Goal: Obtain resource: Download file/media

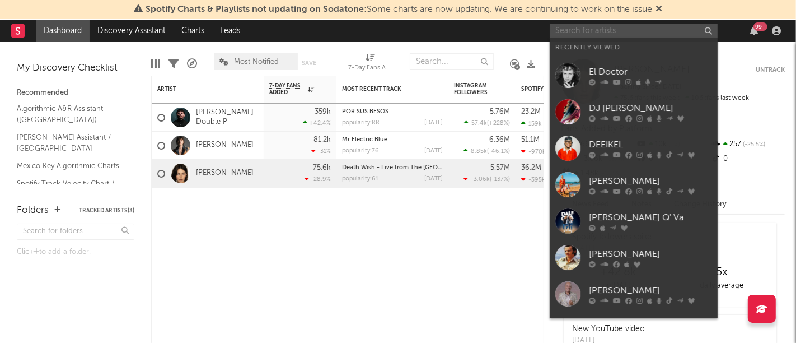
click at [588, 29] on input "text" at bounding box center [634, 31] width 168 height 14
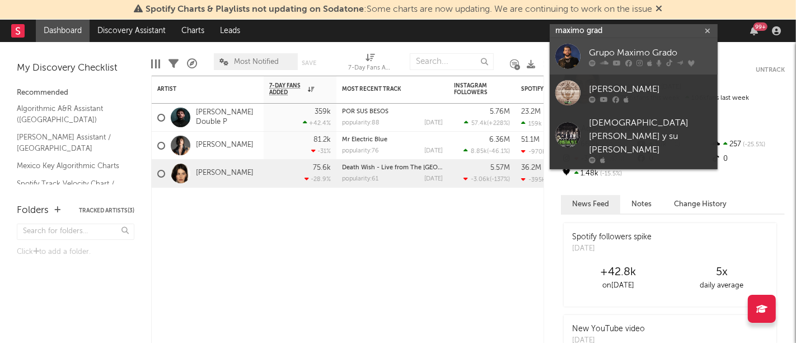
type input "maximo grad"
click at [573, 57] on div at bounding box center [568, 56] width 25 height 25
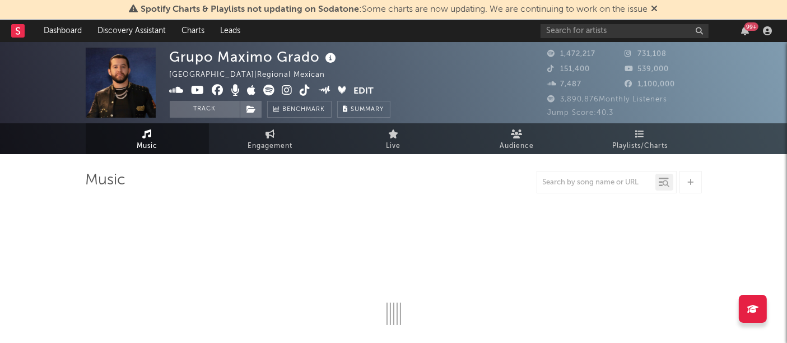
select select "6m"
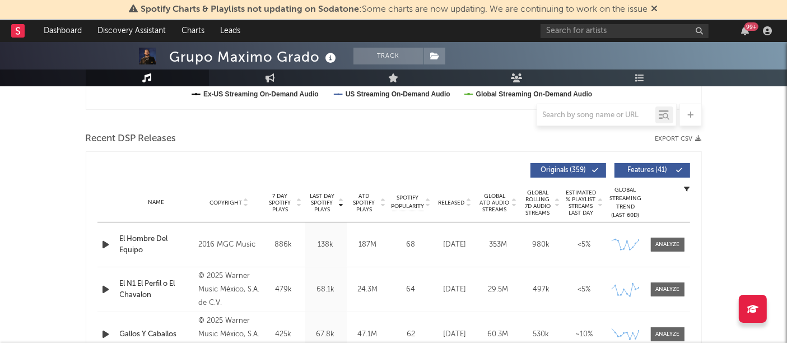
scroll to position [356, 0]
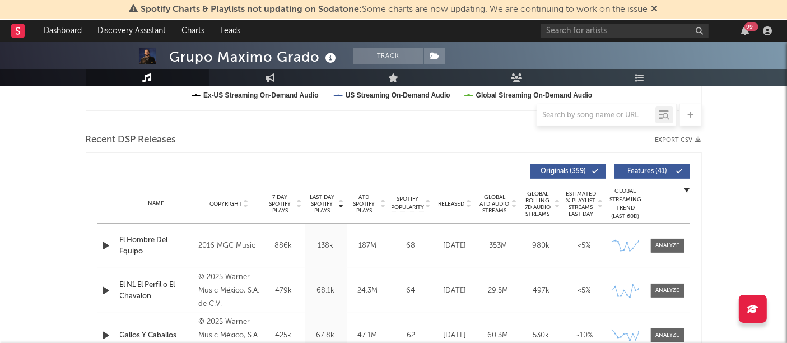
click at [688, 139] on button "Export CSV" at bounding box center [678, 140] width 46 height 7
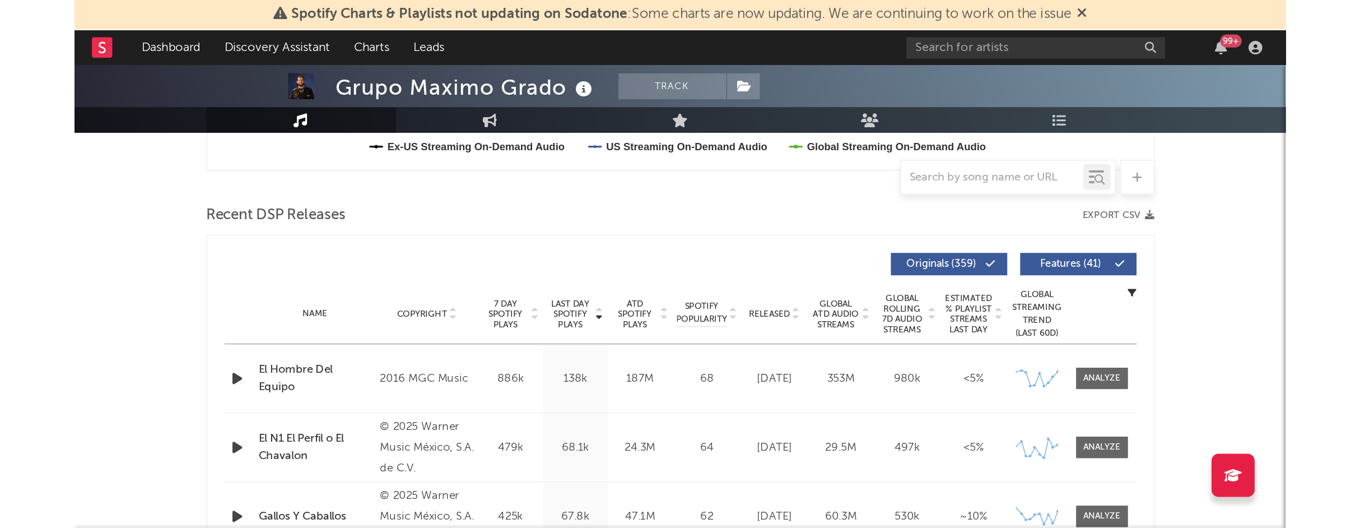
scroll to position [0, 0]
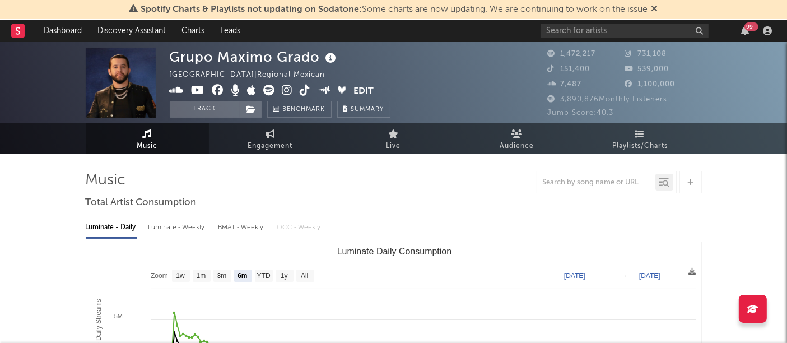
click at [314, 176] on div at bounding box center [394, 182] width 616 height 22
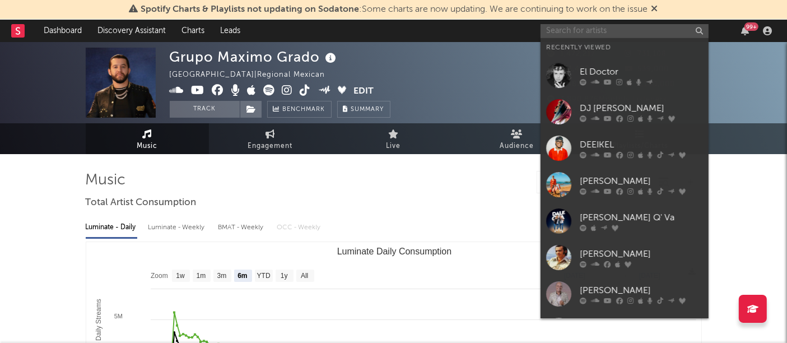
click at [592, 26] on input "text" at bounding box center [624, 31] width 168 height 14
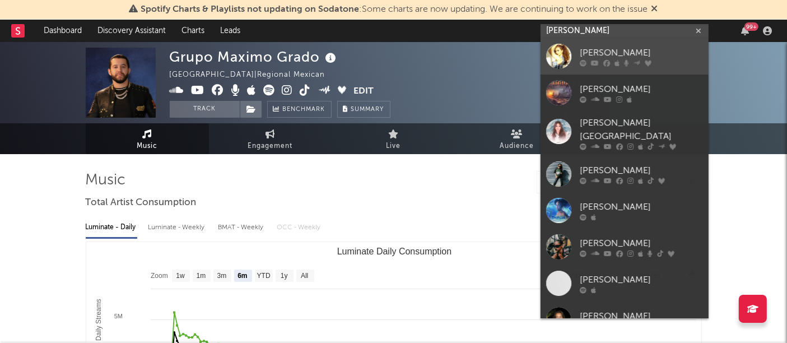
type input "[PERSON_NAME]"
click at [561, 54] on div at bounding box center [558, 56] width 25 height 25
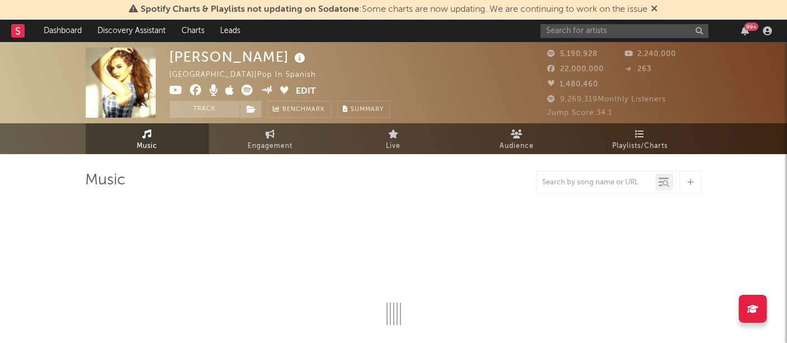
select select "6m"
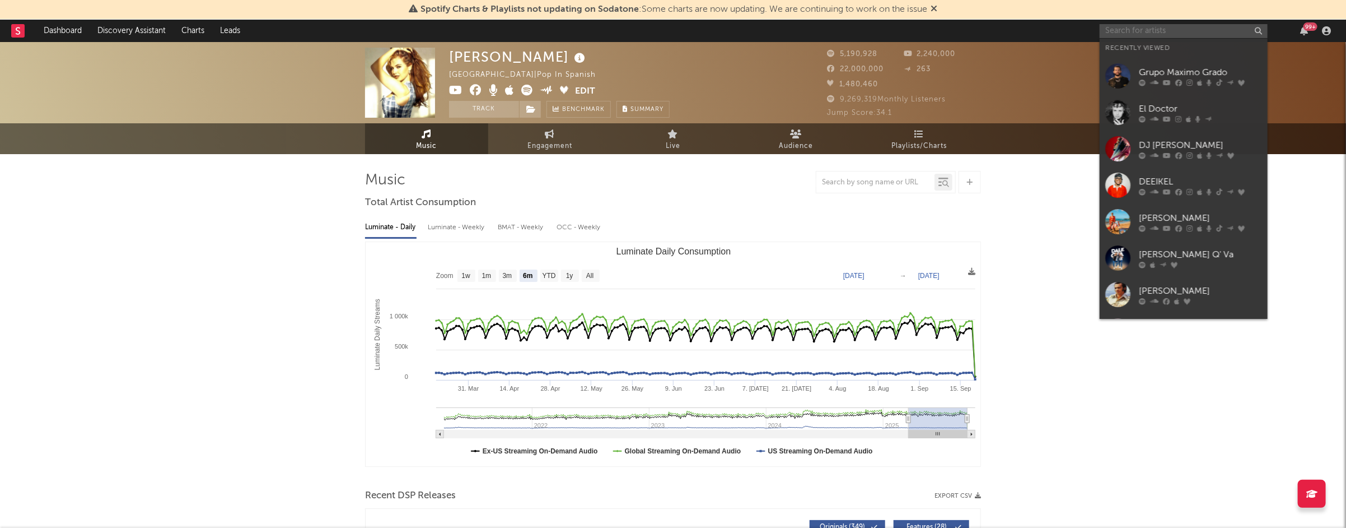
click at [796, 34] on input "text" at bounding box center [1184, 31] width 168 height 14
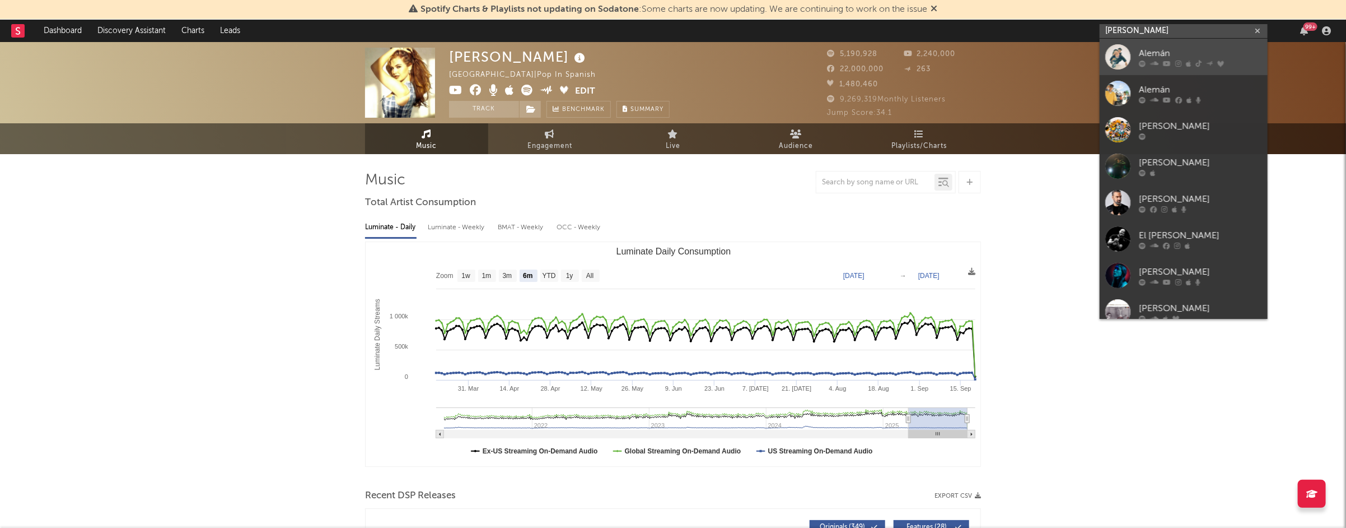
type input "[PERSON_NAME]"
click at [796, 46] on div "Alemán" at bounding box center [1200, 52] width 123 height 13
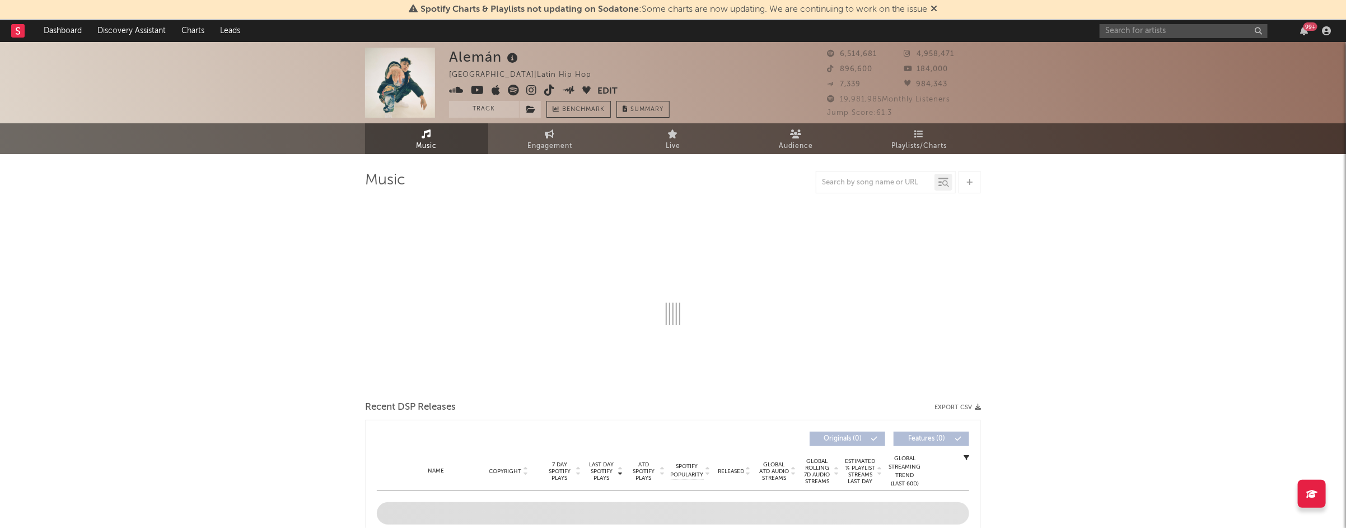
select select "6m"
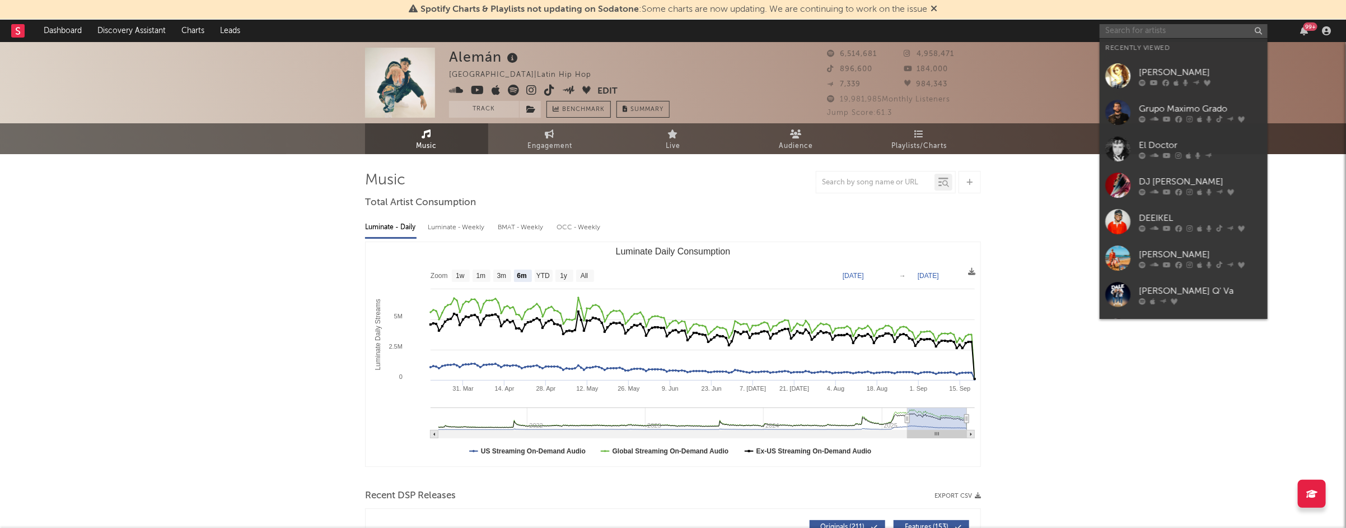
click at [796, 32] on input "text" at bounding box center [1184, 31] width 168 height 14
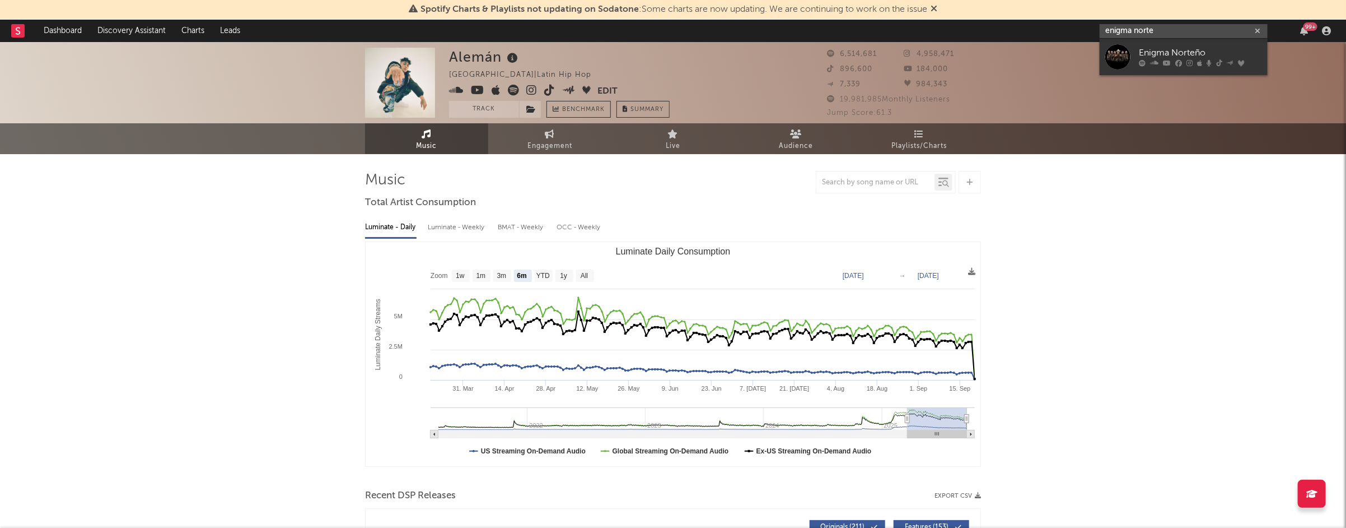
type input "enigma norte"
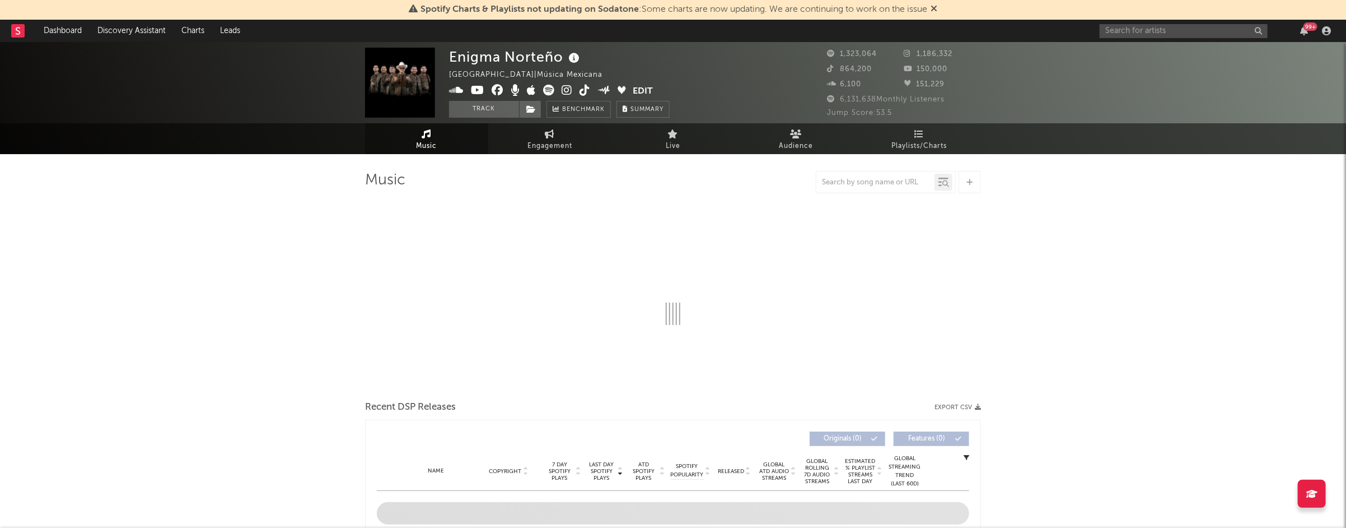
select select "6m"
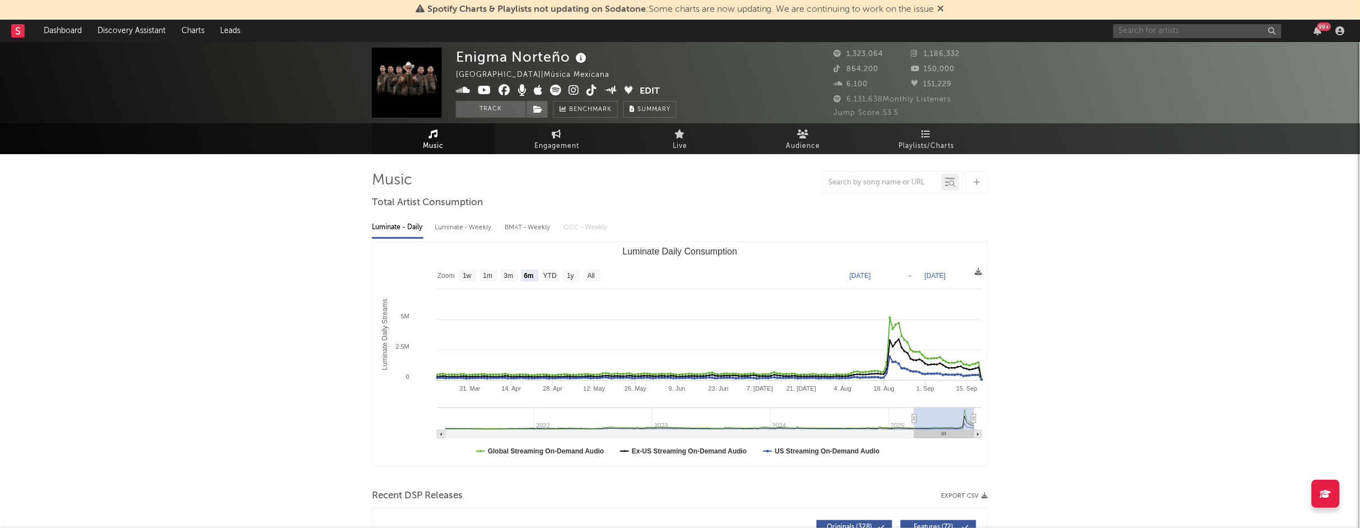
click at [796, 34] on input "text" at bounding box center [1197, 31] width 168 height 14
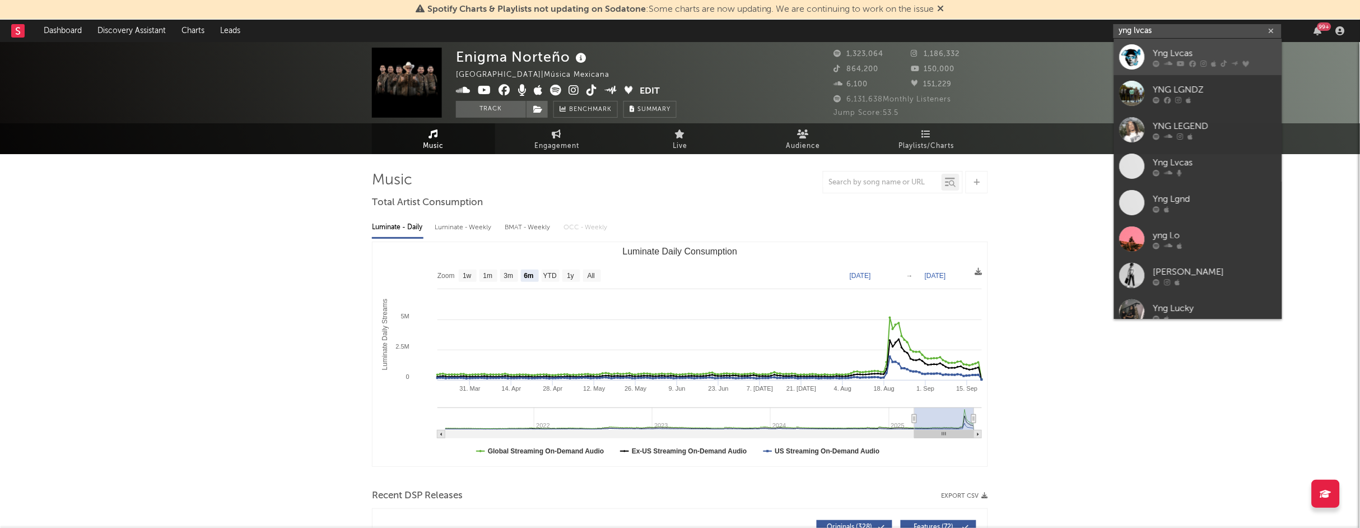
type input "yng lvcas"
click at [796, 45] on link "Yng Lvcas" at bounding box center [1198, 57] width 168 height 36
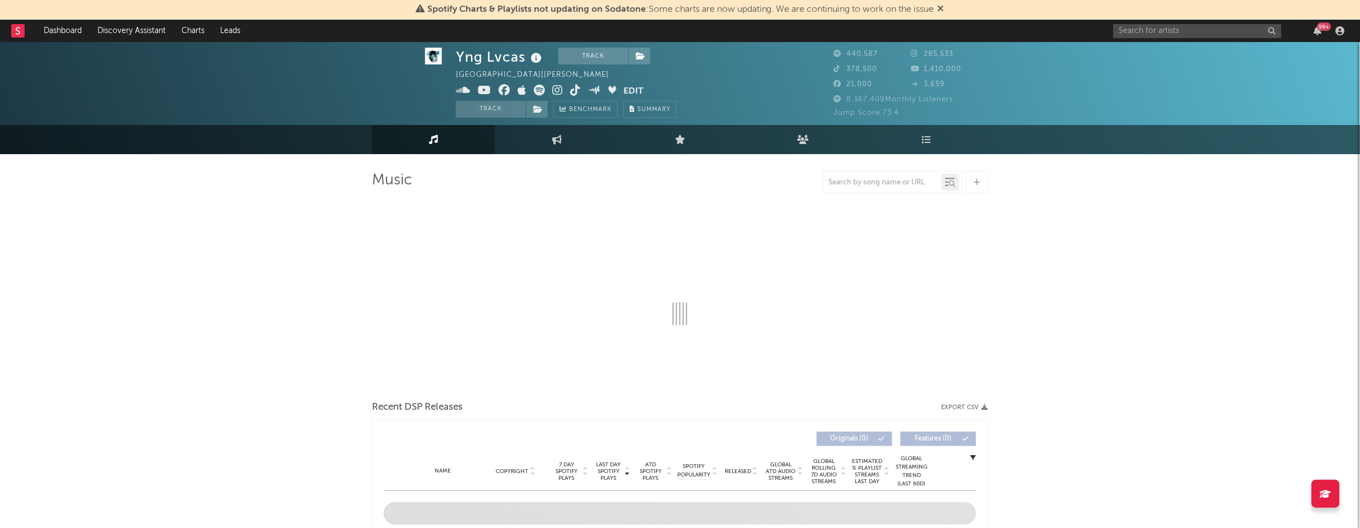
scroll to position [16, 0]
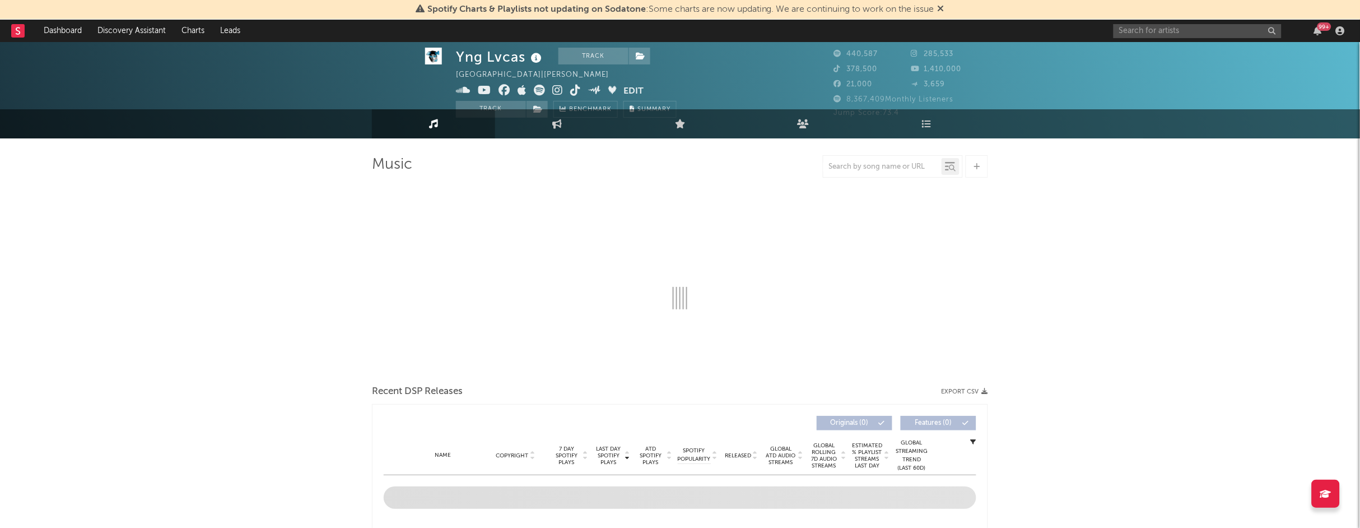
select select "6m"
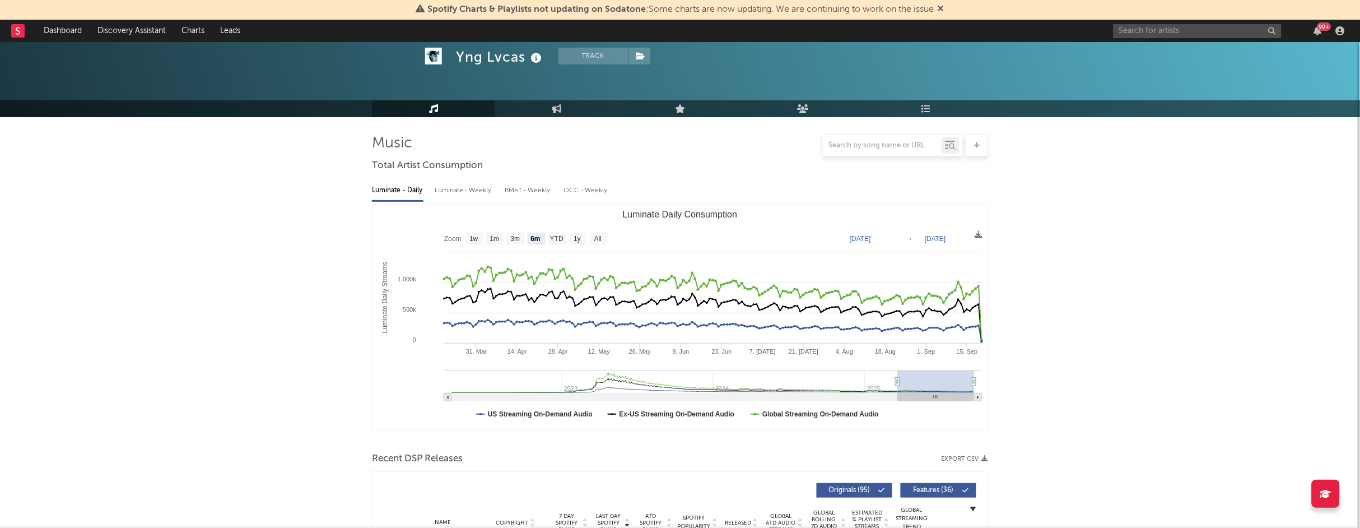
scroll to position [0, 0]
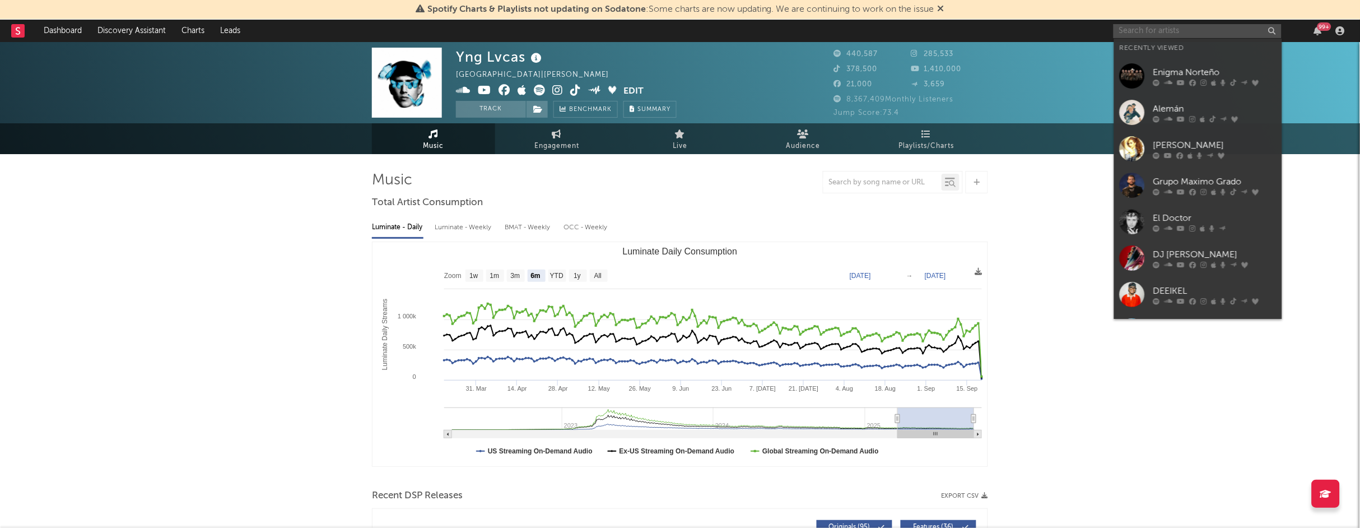
click at [796, 28] on input "text" at bounding box center [1197, 31] width 168 height 14
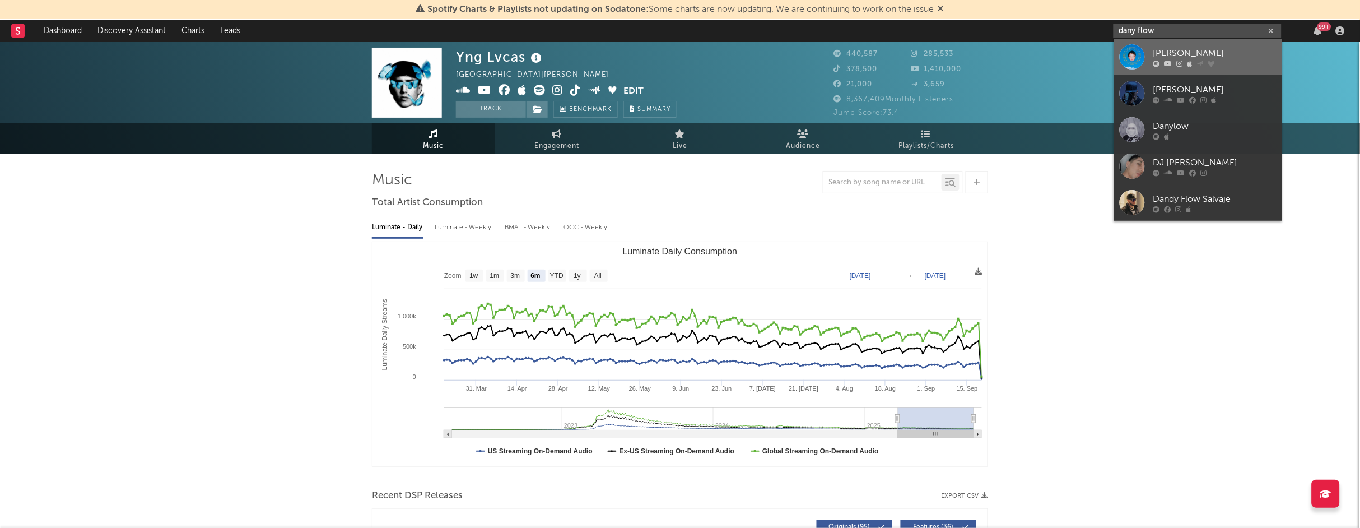
type input "dany flow"
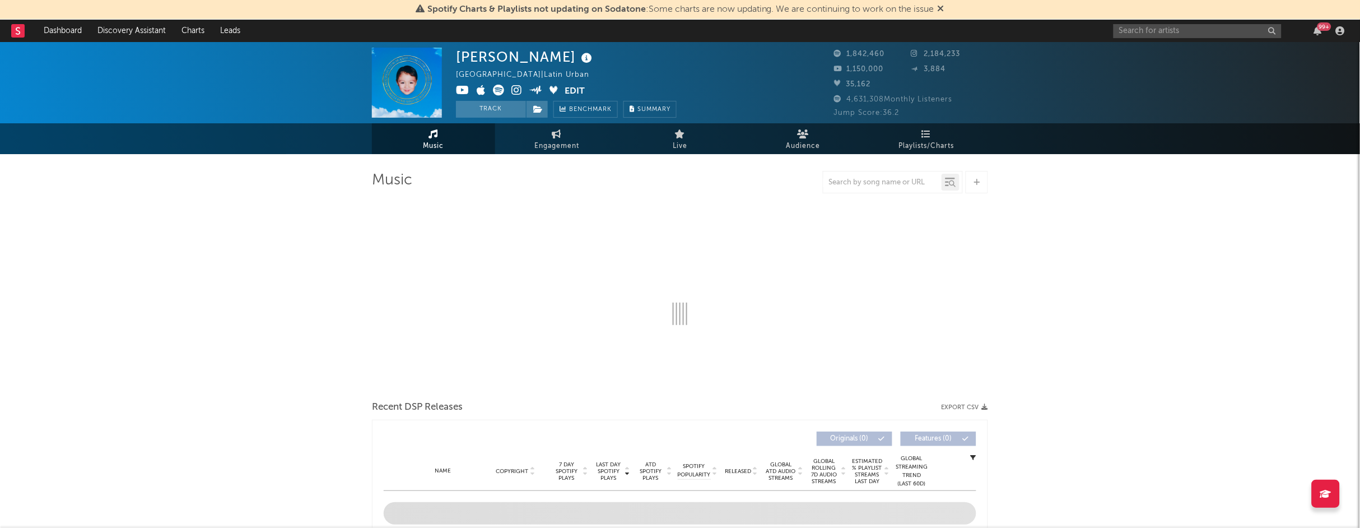
select select "6m"
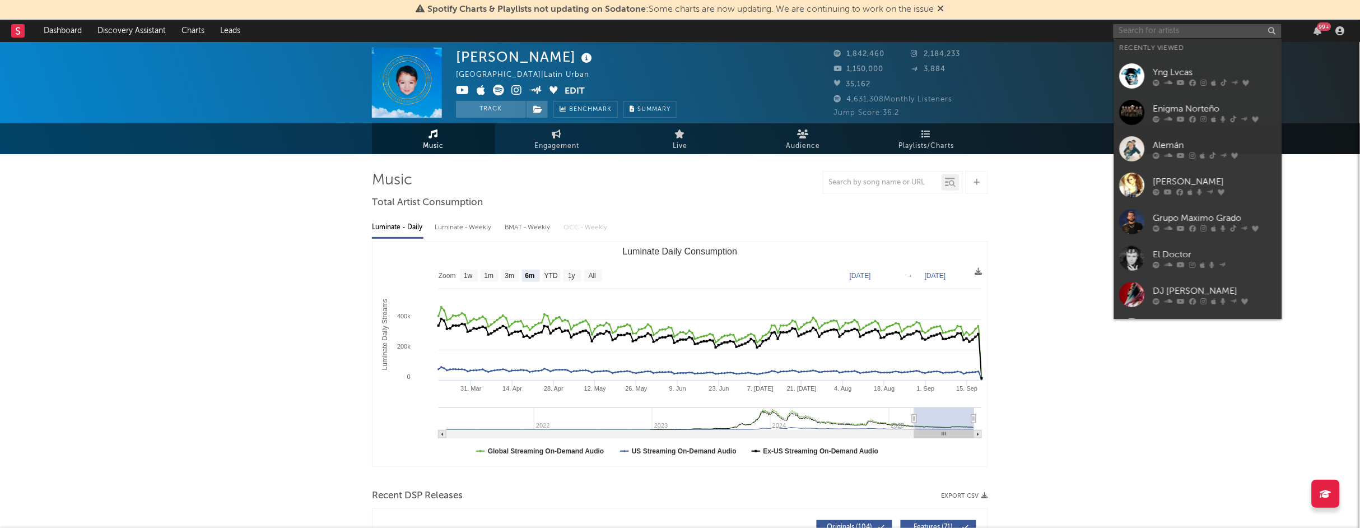
click at [796, 31] on input "text" at bounding box center [1197, 31] width 168 height 14
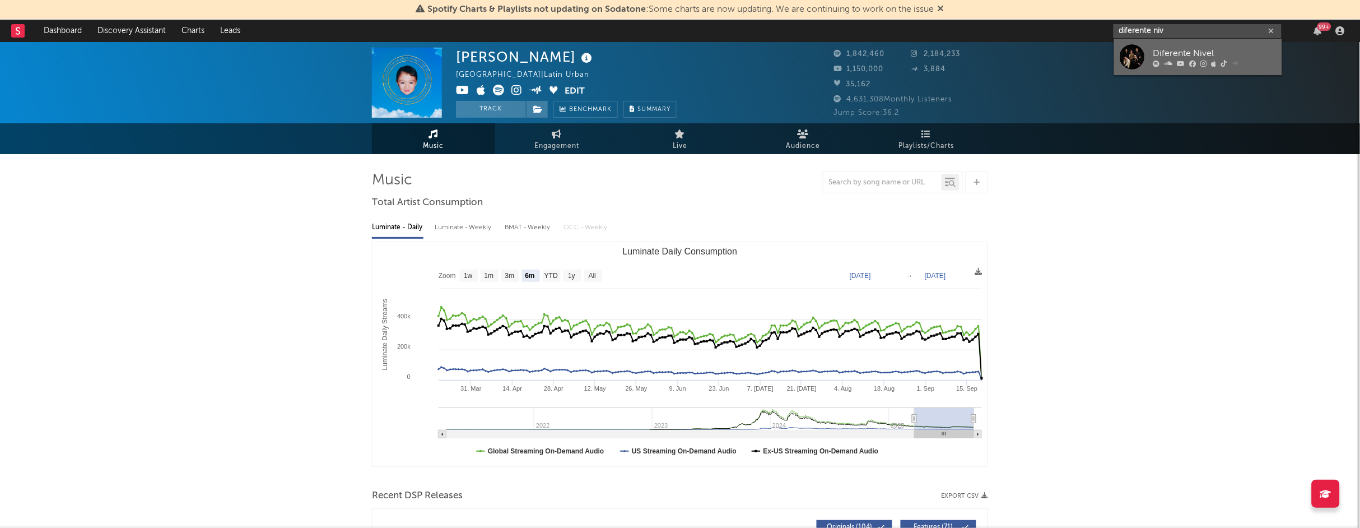
type input "diferente niv"
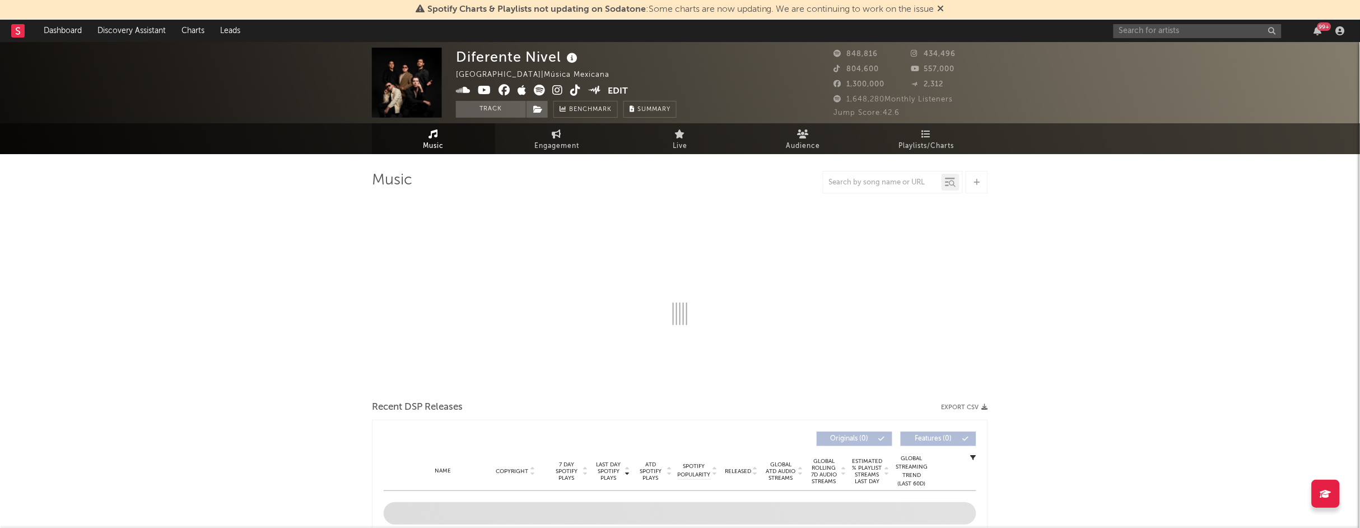
select select "6m"
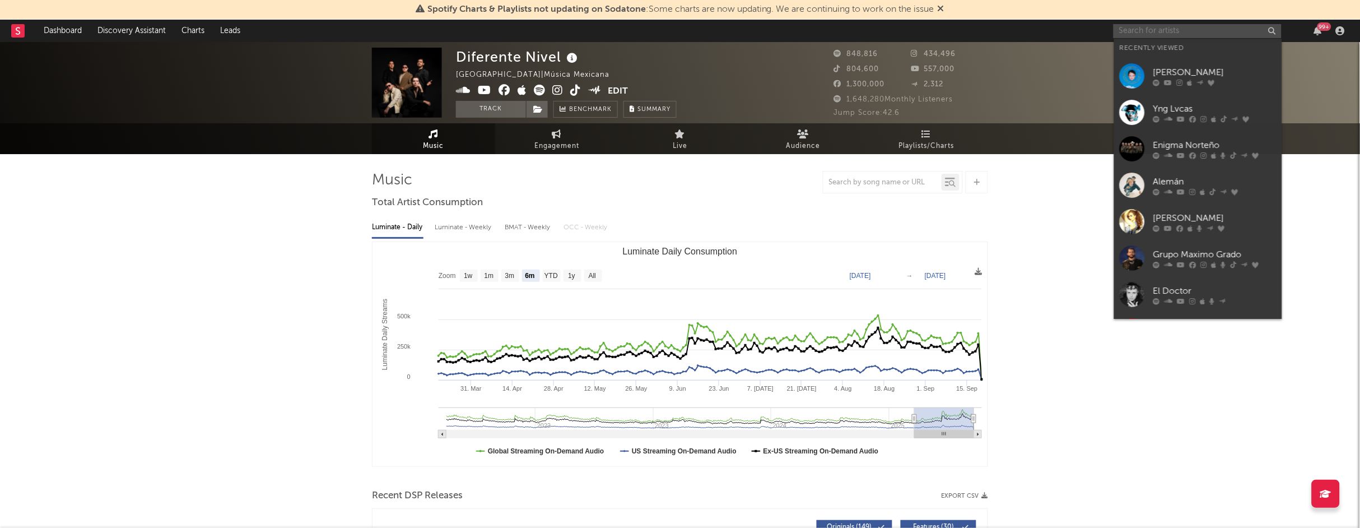
click at [796, 32] on input "text" at bounding box center [1197, 31] width 168 height 14
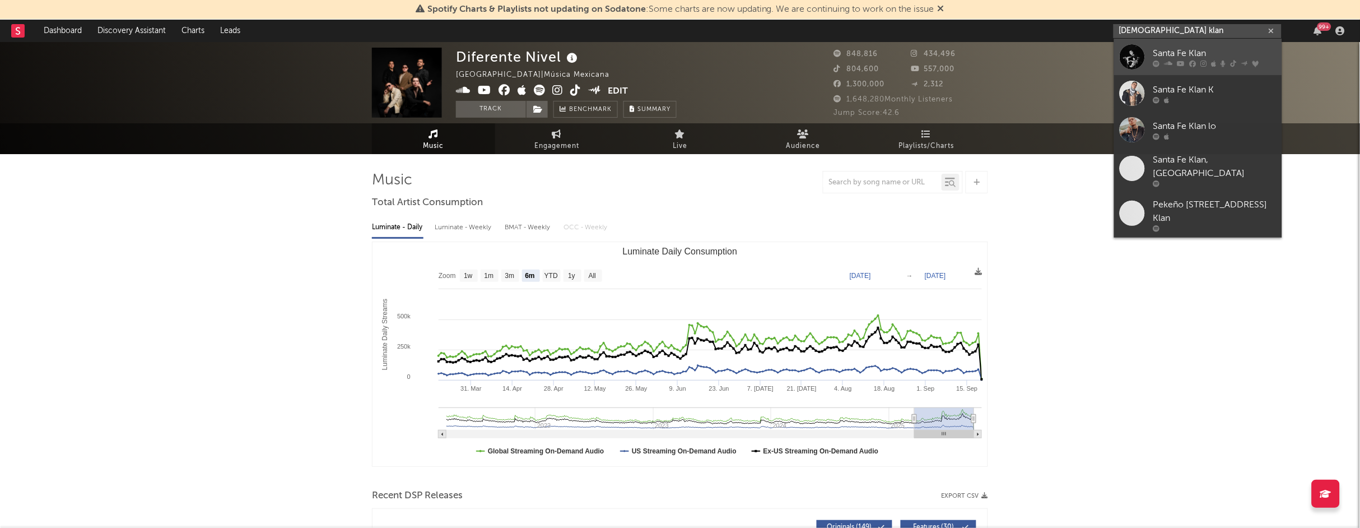
type input "[DEMOGRAPHIC_DATA] klan"
click at [796, 48] on div "Santa Fe Klan" at bounding box center [1214, 52] width 123 height 13
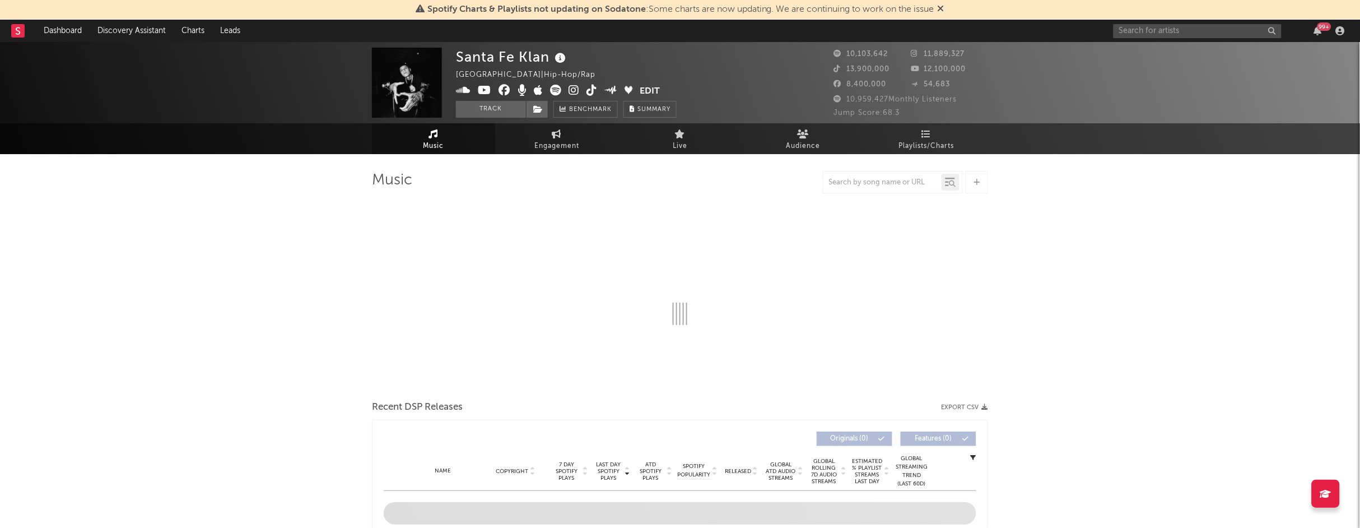
select select "6m"
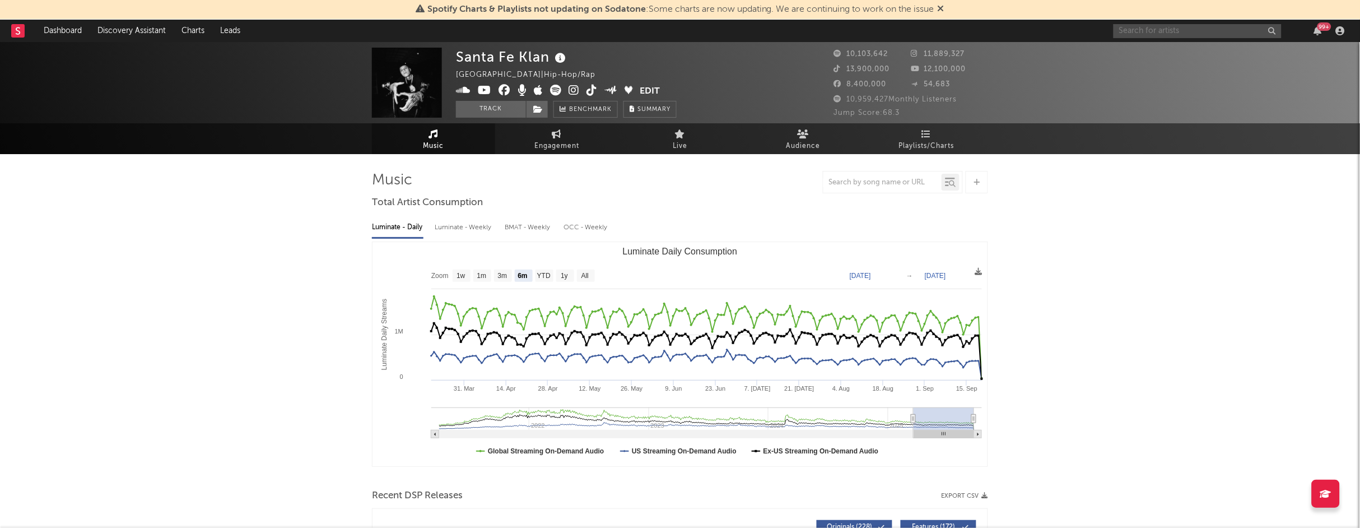
click at [796, 29] on input "text" at bounding box center [1197, 31] width 168 height 14
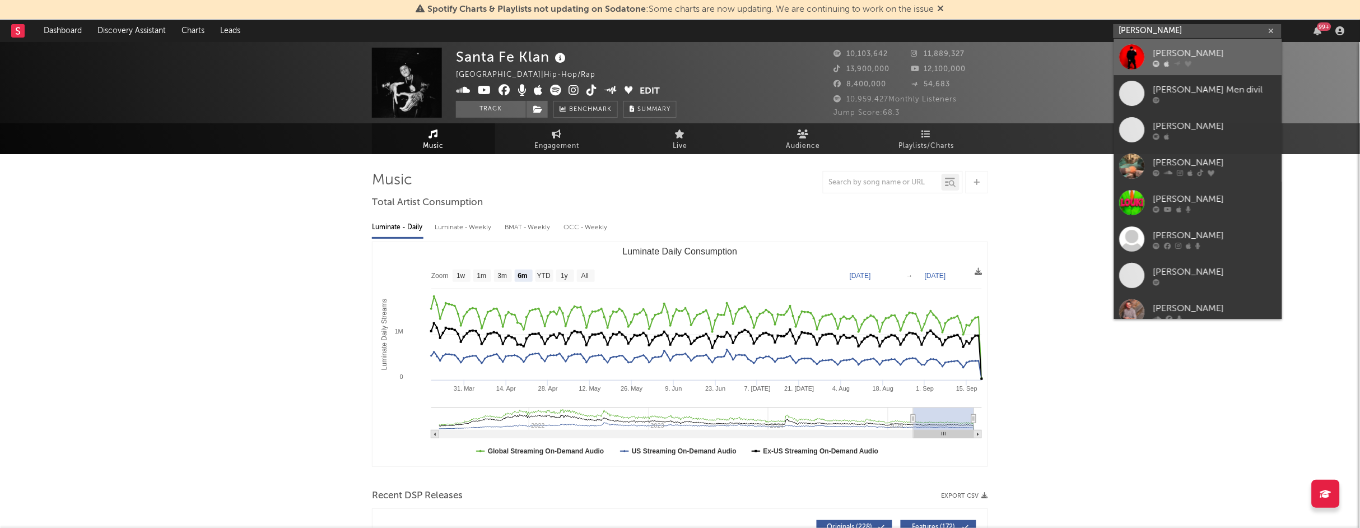
type input "[PERSON_NAME]"
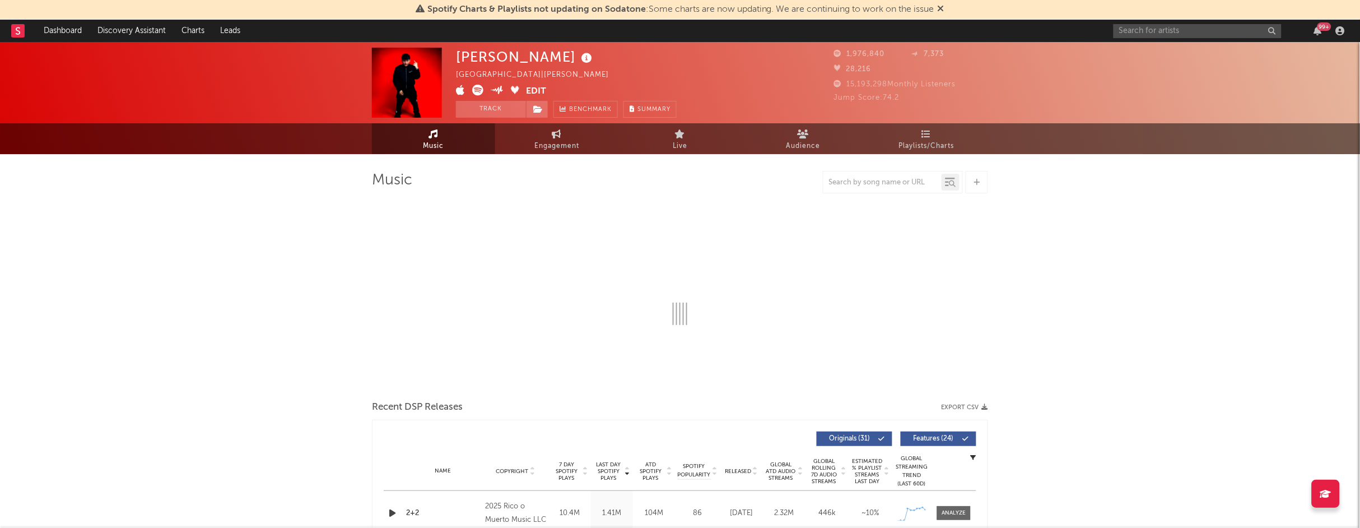
select select "6m"
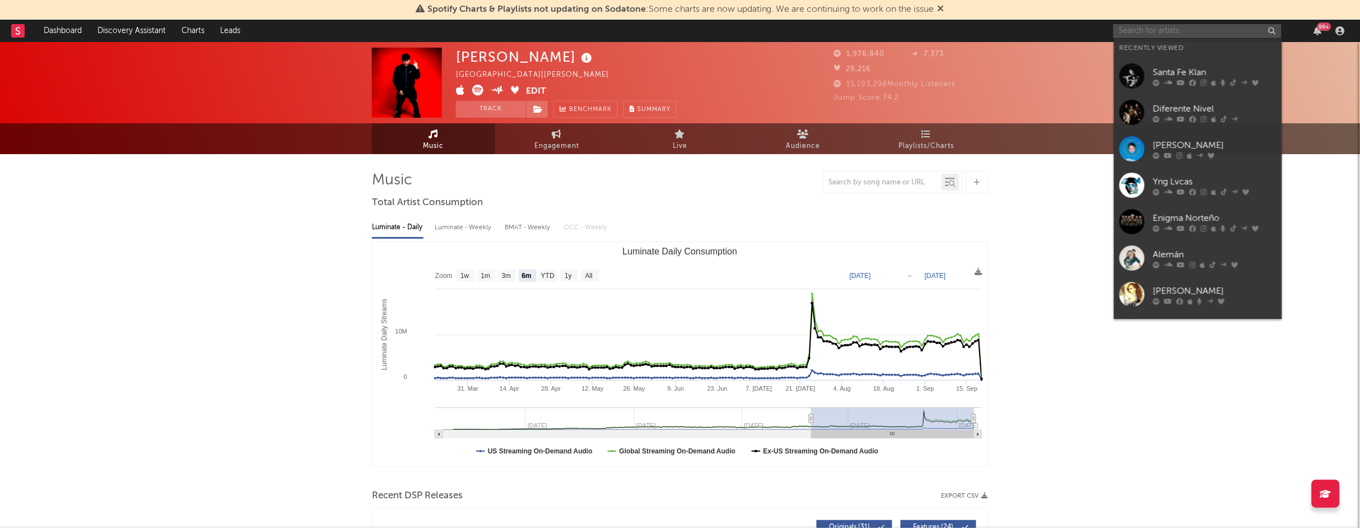
click at [796, 24] on input "text" at bounding box center [1197, 31] width 168 height 14
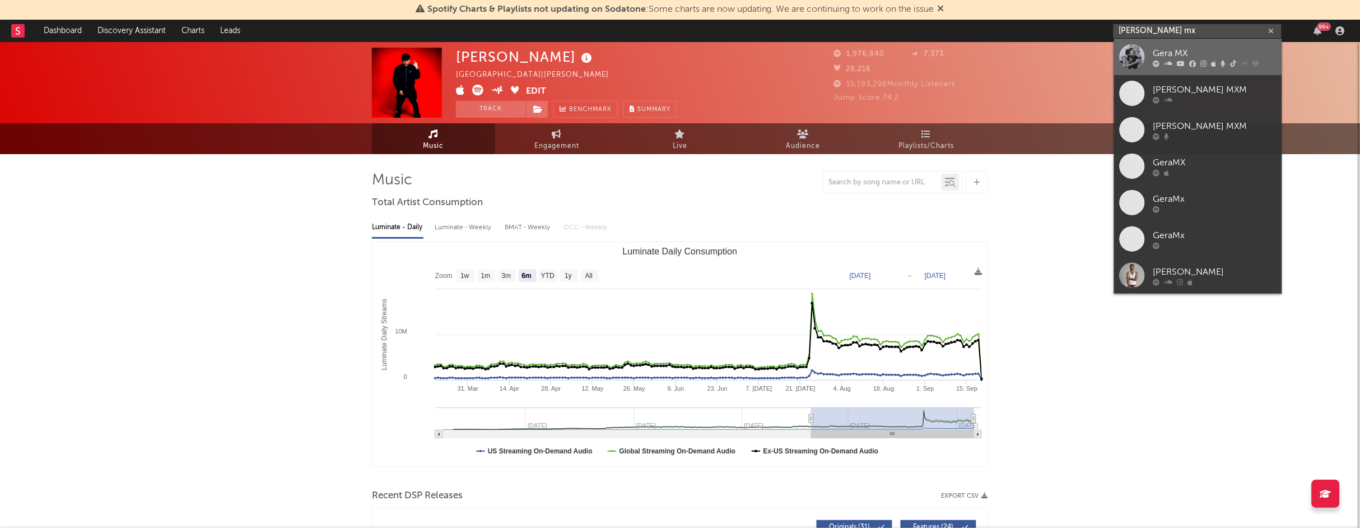
type input "[PERSON_NAME] mx"
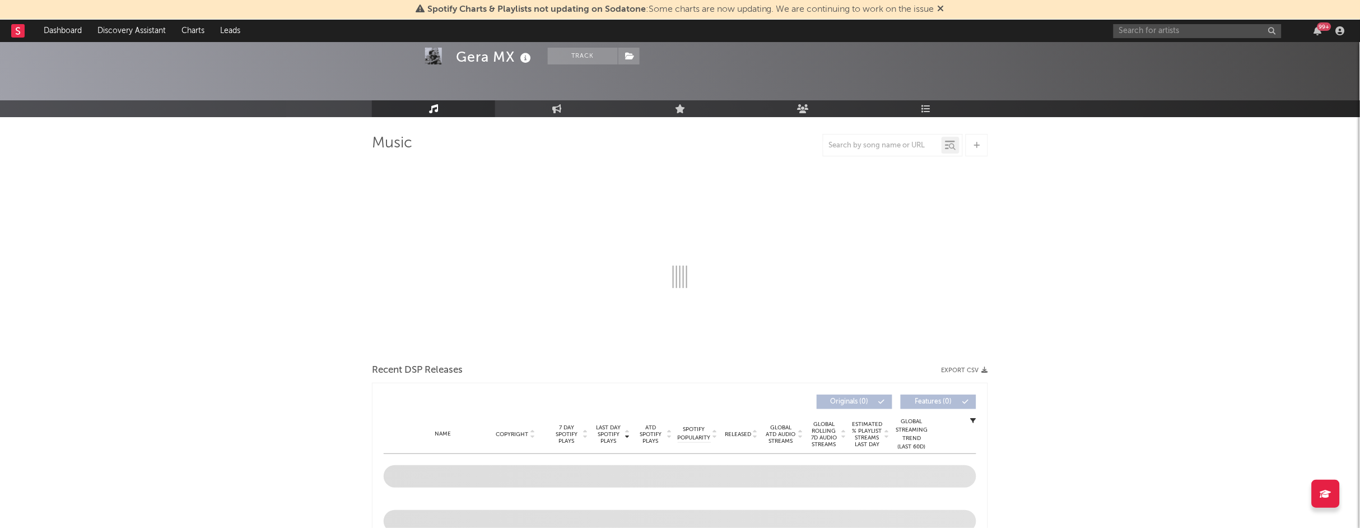
select select "6m"
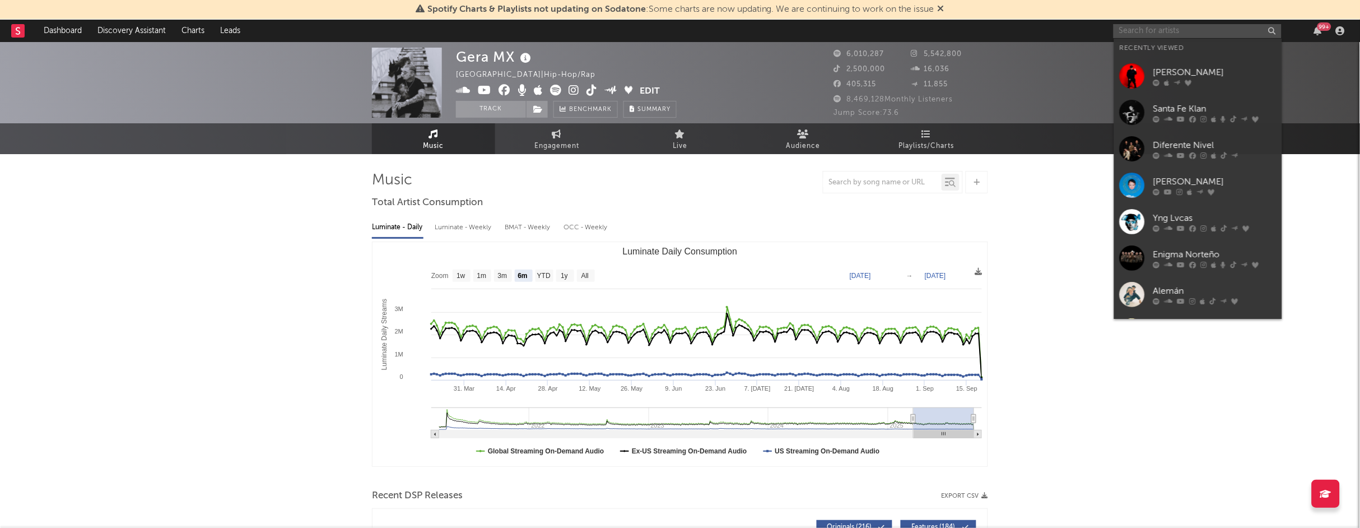
click at [796, 31] on input "text" at bounding box center [1197, 31] width 168 height 14
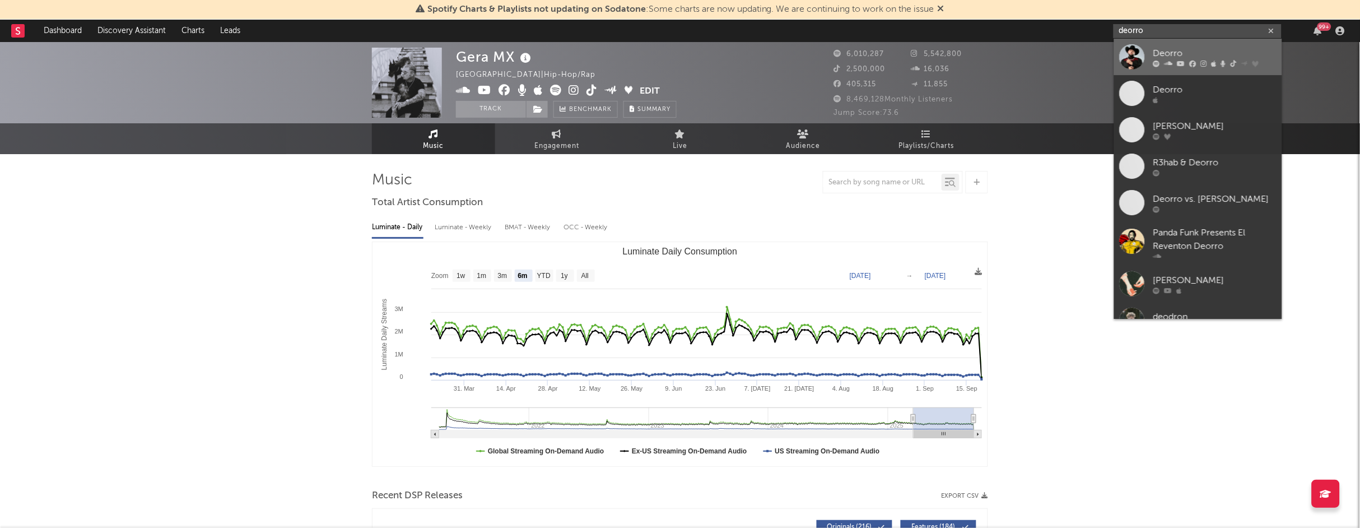
type input "deorro"
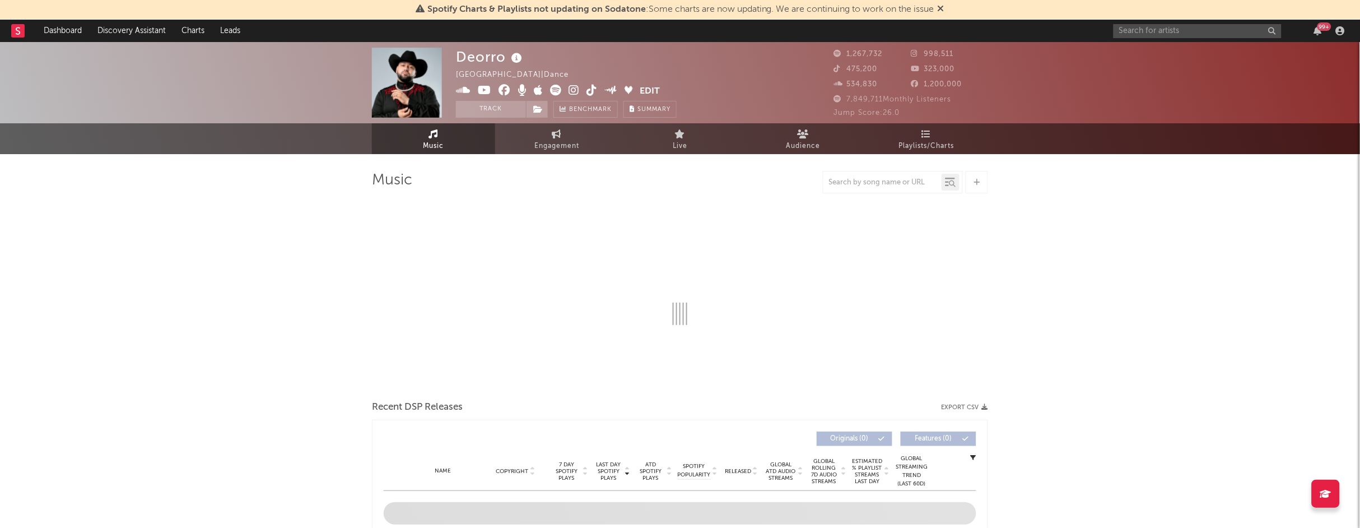
click at [796, 12] on div "Spotify Charts & Playlists not updating on Sodatone : Some charts are now updat…" at bounding box center [680, 10] width 1360 height 20
select select "6m"
